Goal: Transaction & Acquisition: Download file/media

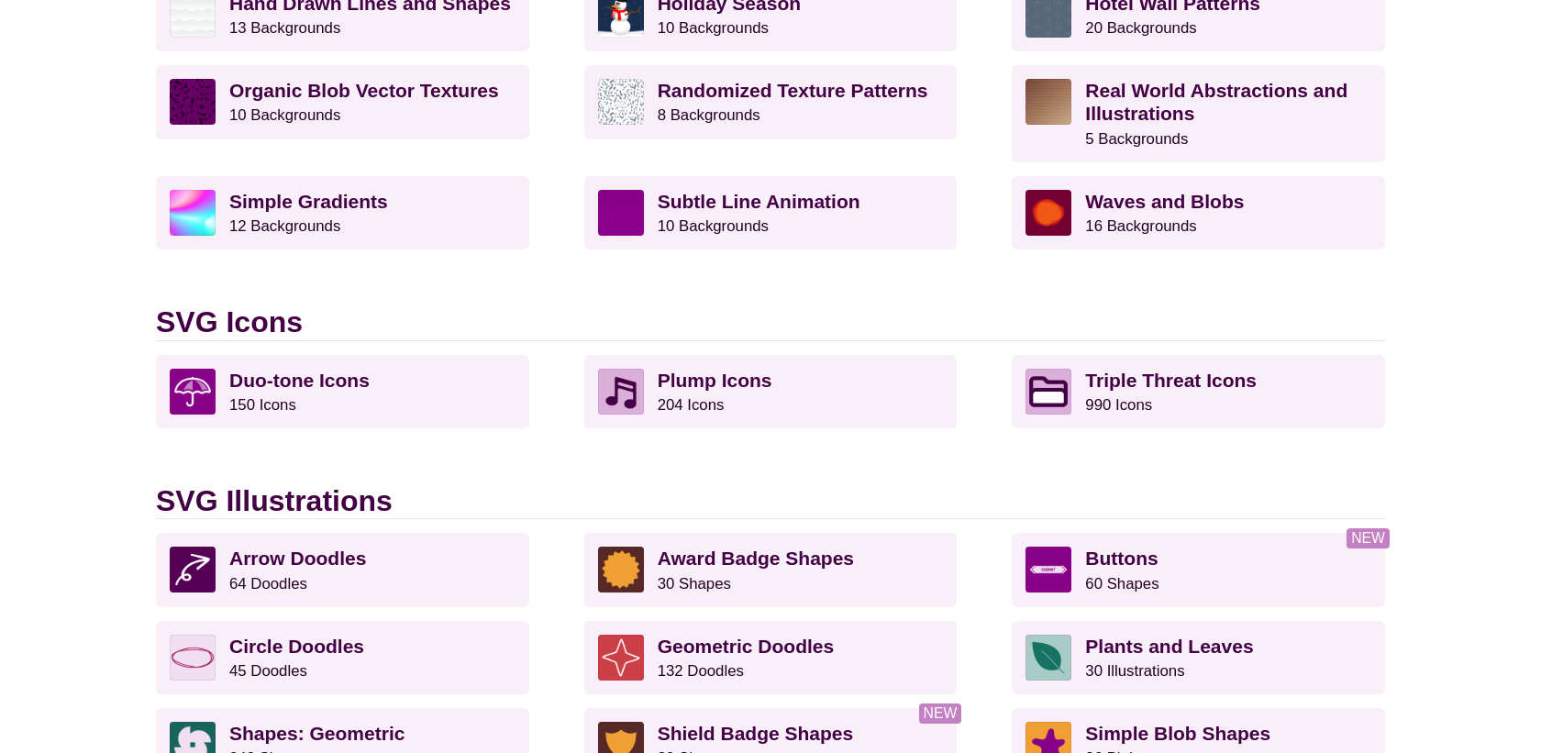
scroll to position [1228, 0]
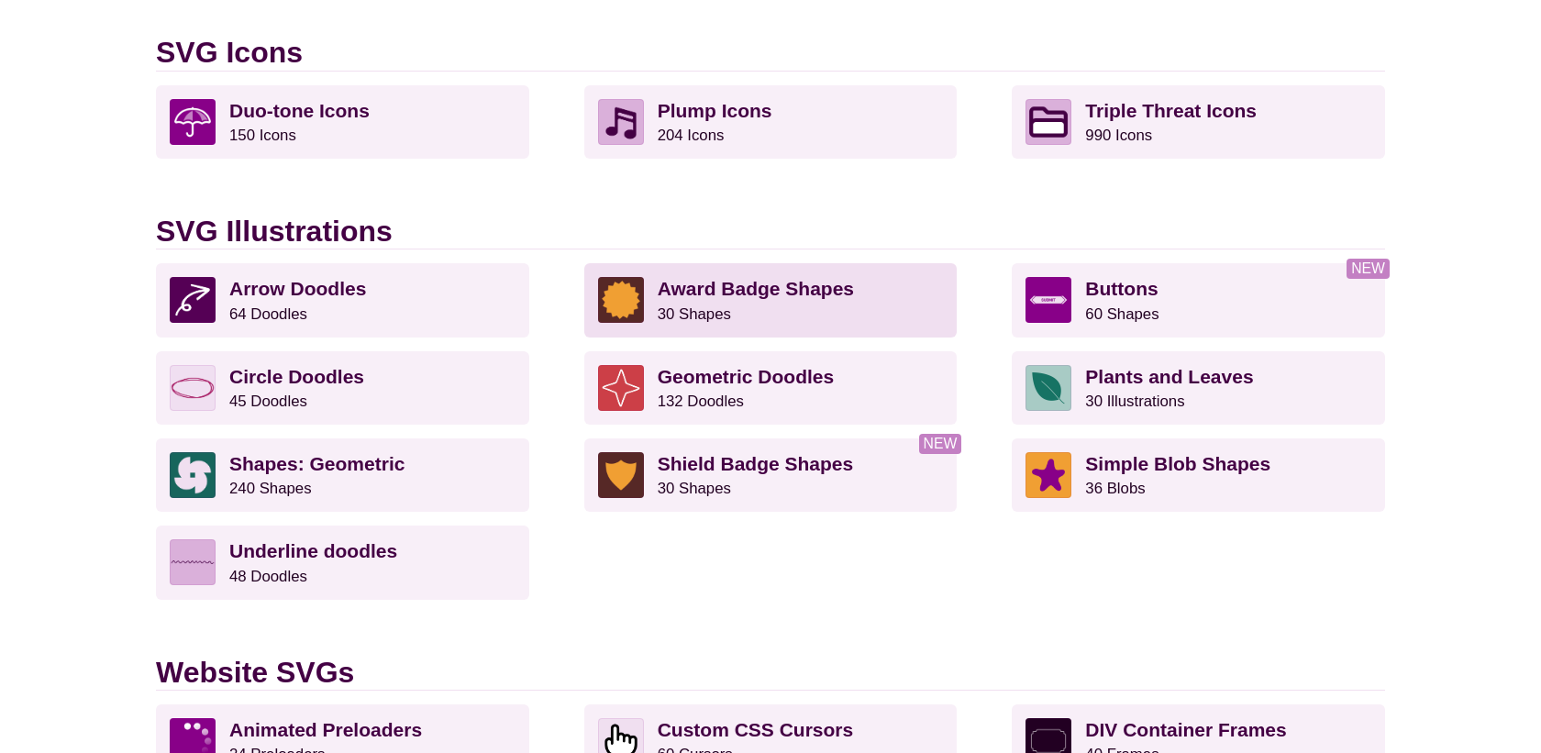
click at [834, 286] on strong "Award Badge Shapes" at bounding box center [756, 288] width 196 height 21
click at [851, 295] on p "Award Badge Shapes 30 Shapes" at bounding box center [801, 300] width 286 height 46
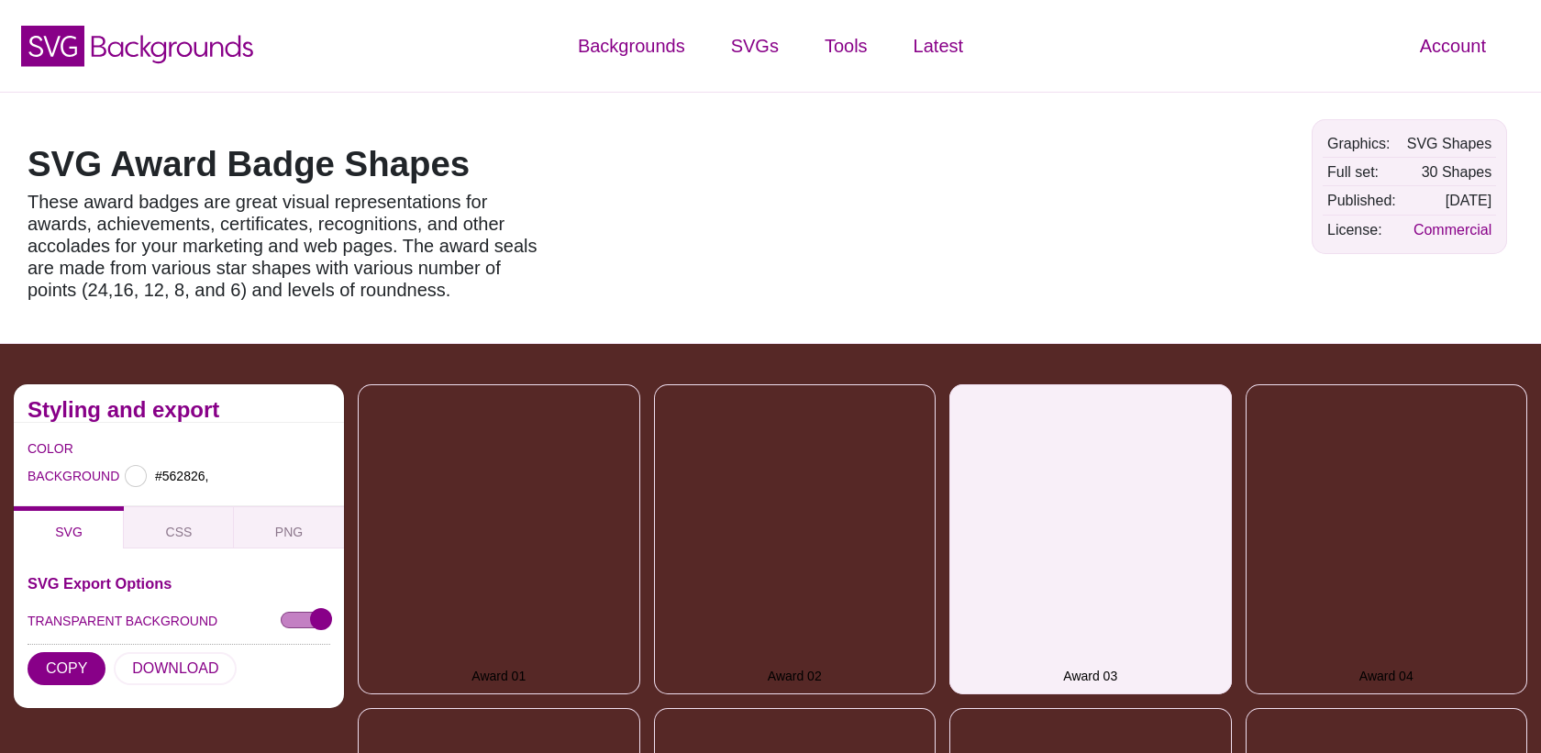
type input "#562826"
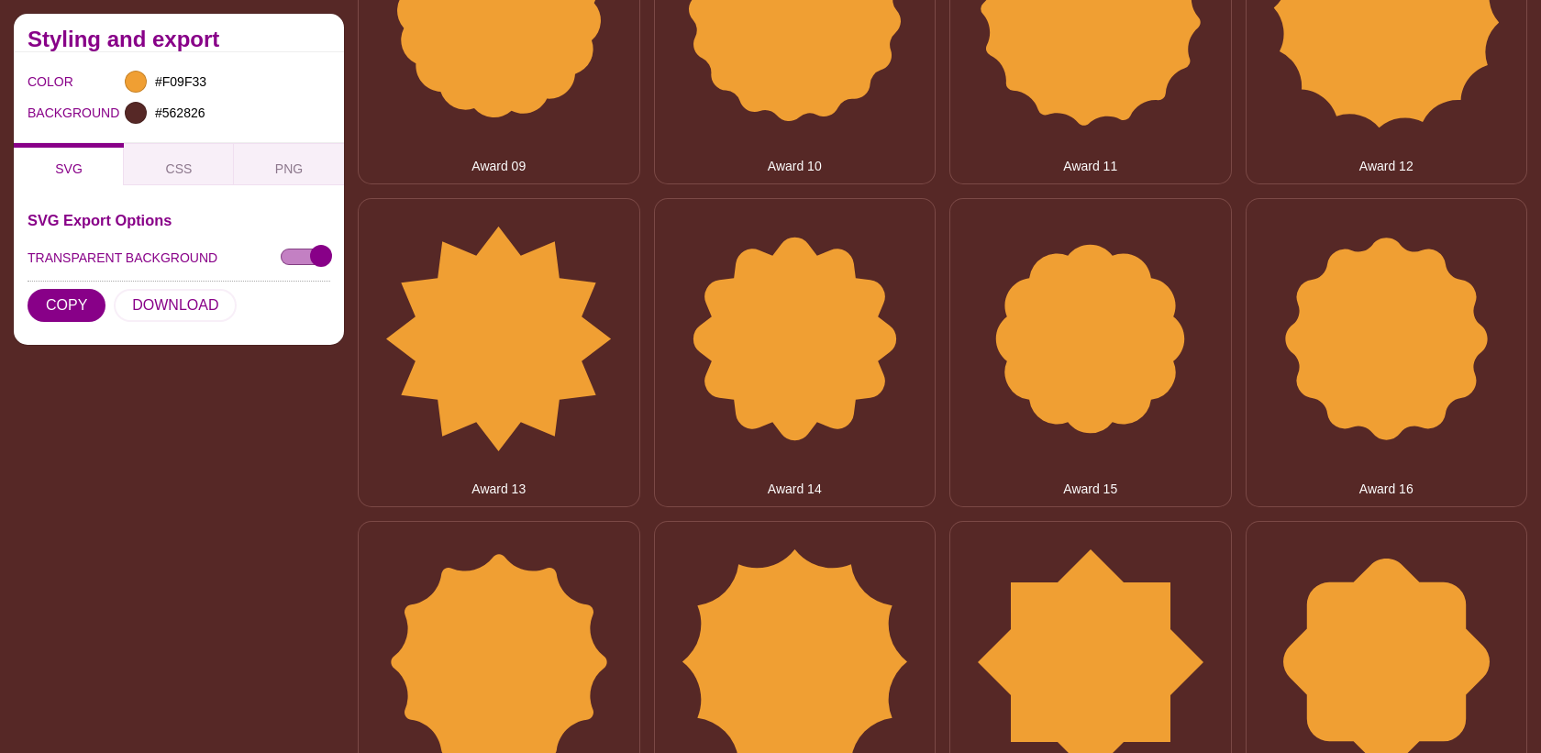
scroll to position [1168, 0]
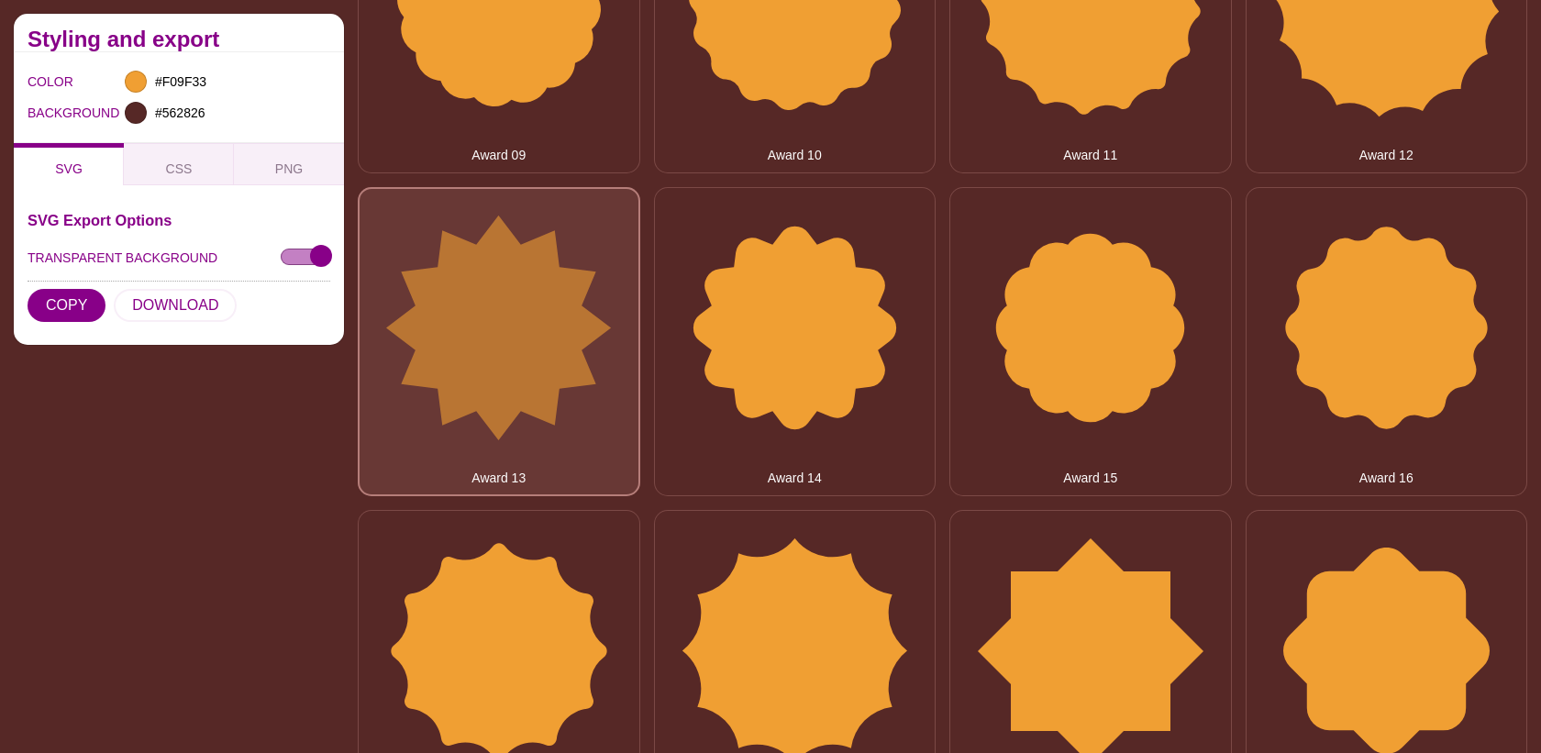
click at [521, 387] on button "Award 13" at bounding box center [499, 342] width 283 height 310
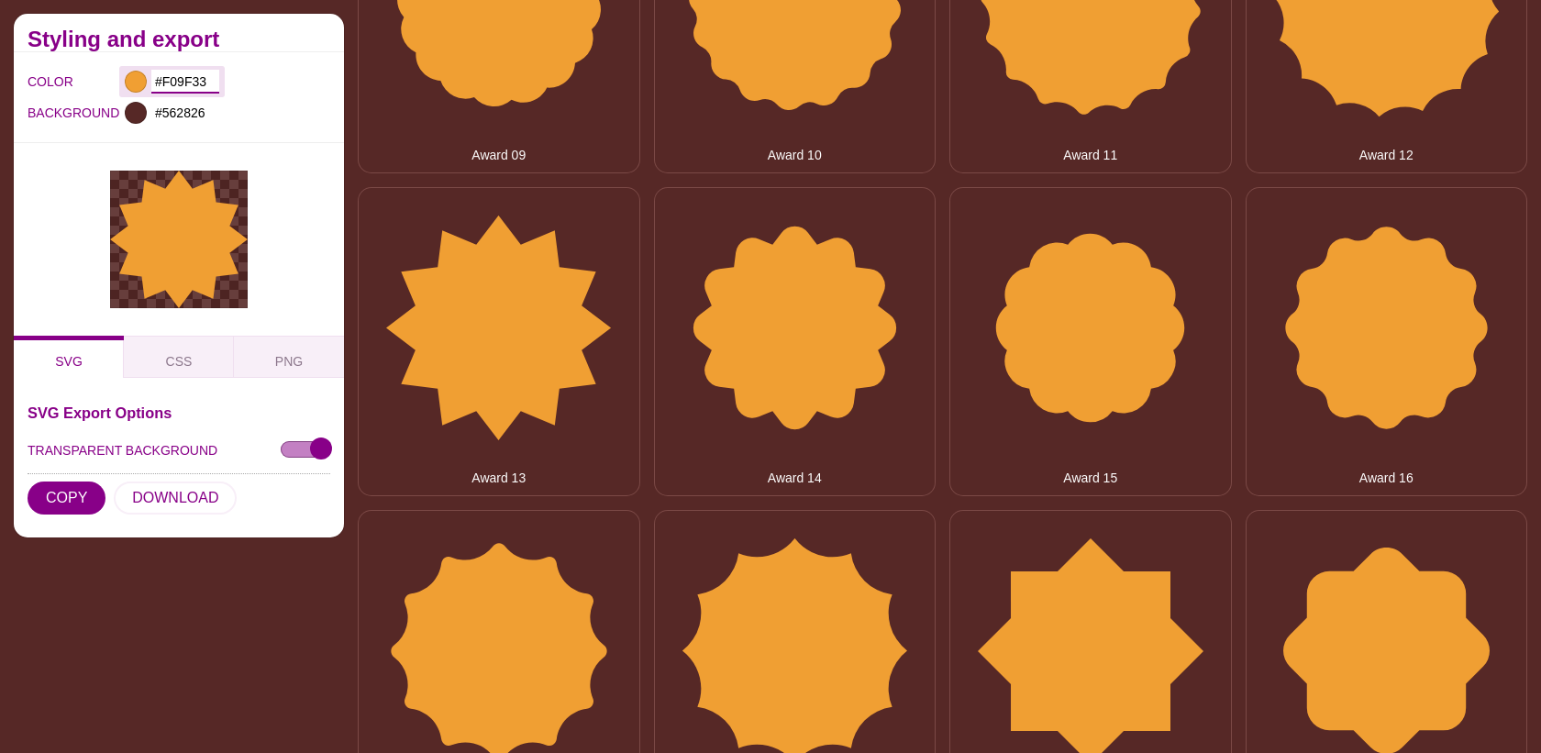
click at [173, 73] on input "#F09F33" at bounding box center [185, 82] width 68 height 24
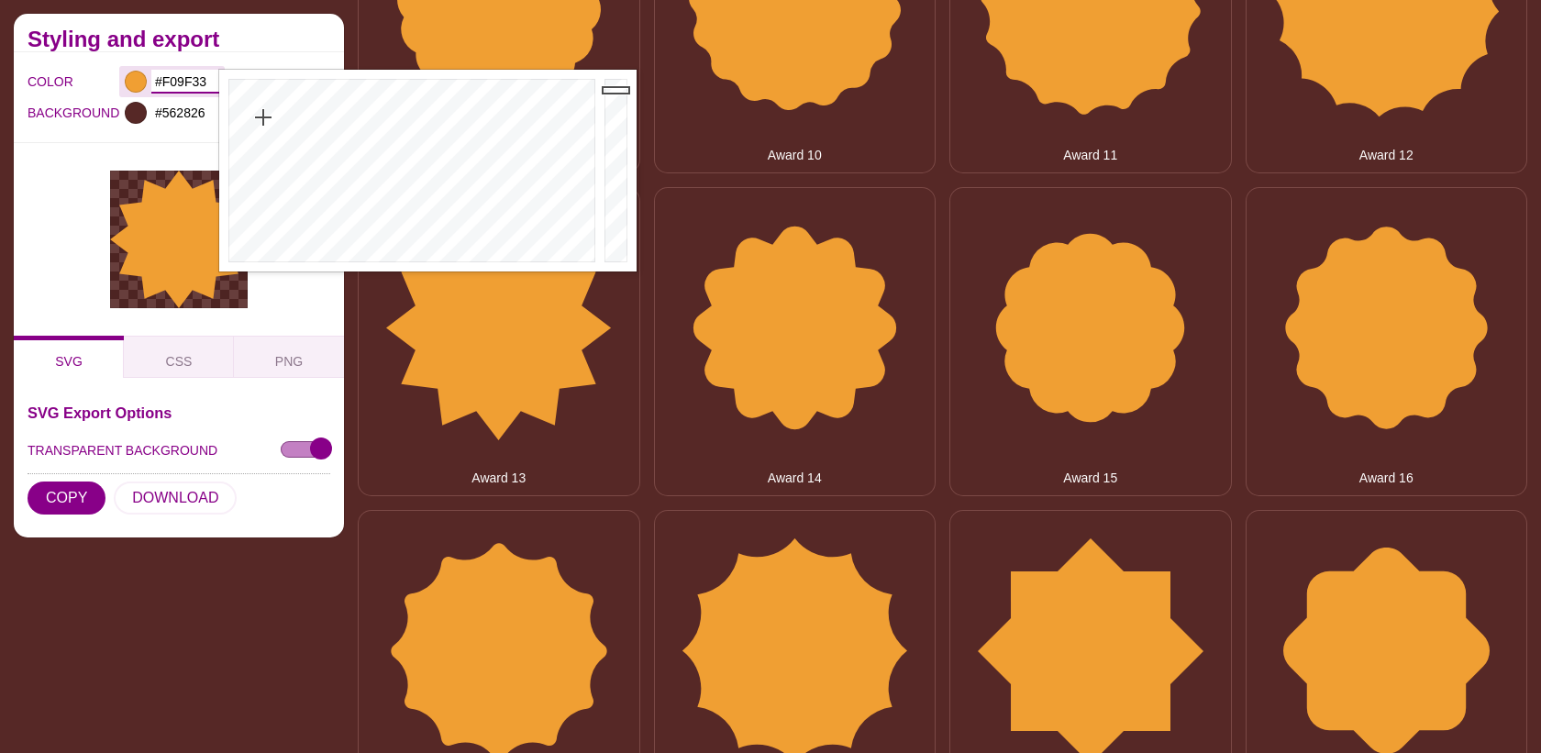
click at [173, 73] on input "#F09F33" at bounding box center [185, 82] width 68 height 24
paste input "00177A"
type input "#00177A"
click at [62, 101] on div "BACKGROUND #562826" at bounding box center [179, 112] width 303 height 31
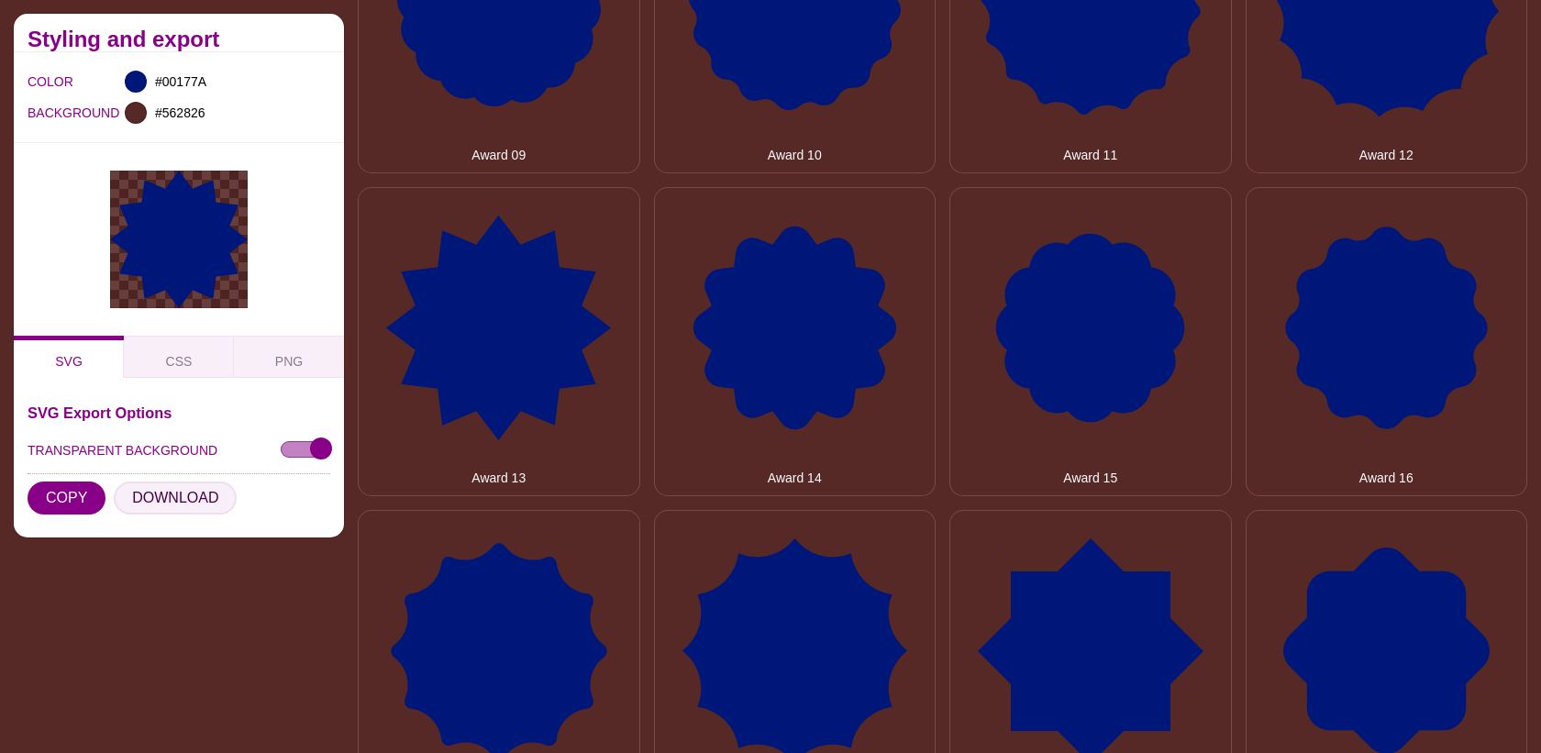
click at [133, 497] on button "DOWNLOAD" at bounding box center [175, 498] width 123 height 33
